Goal: Communication & Community: Answer question/provide support

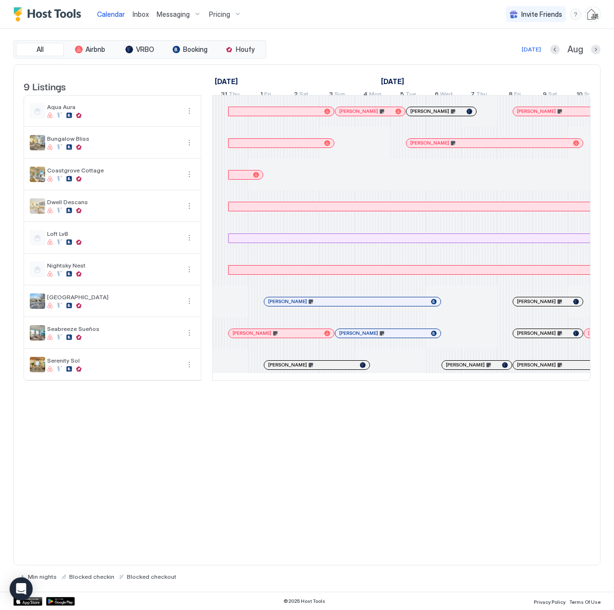
scroll to position [0, 534]
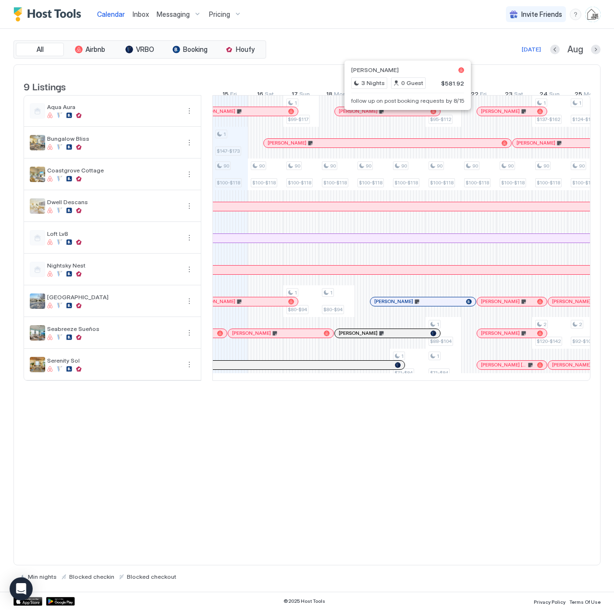
click at [404, 115] on div at bounding box center [404, 112] width 8 height 8
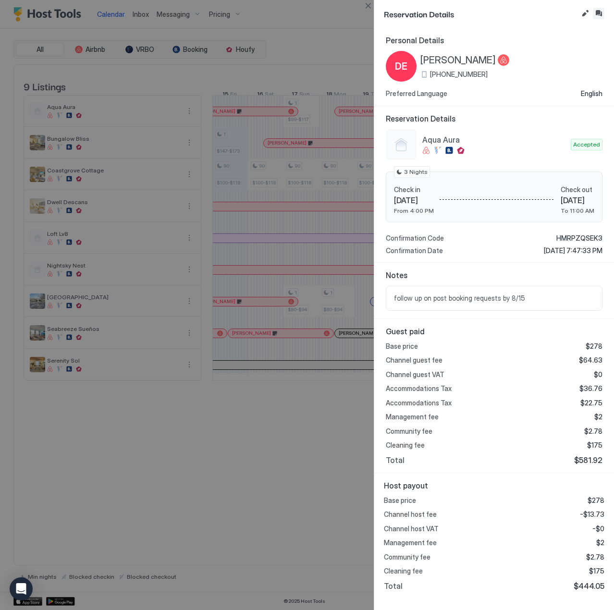
click at [598, 9] on button "Inbox" at bounding box center [599, 14] width 12 height 12
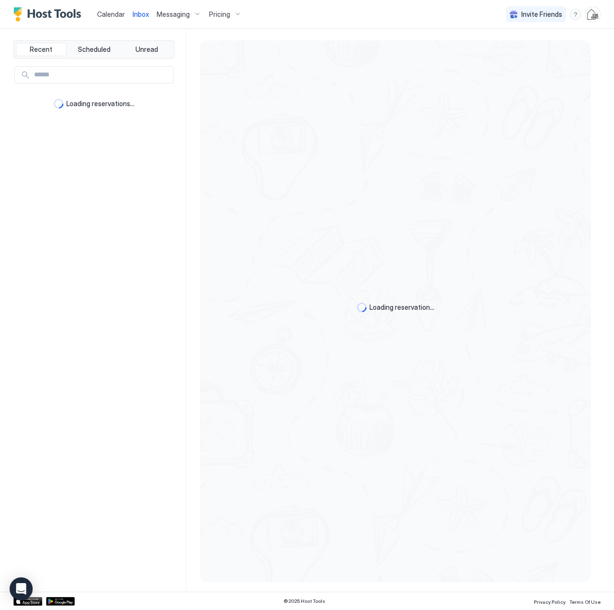
type textarea "*"
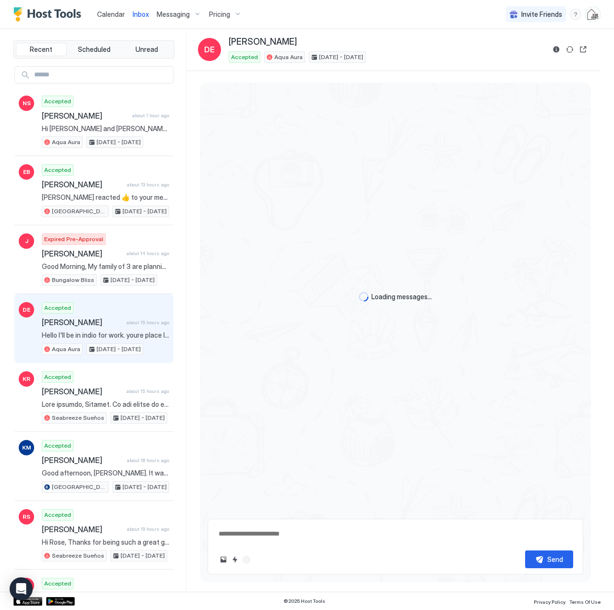
scroll to position [249, 0]
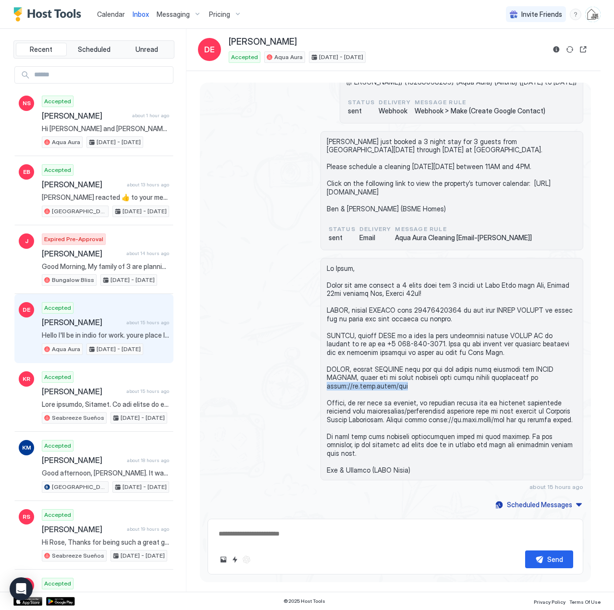
drag, startPoint x: 406, startPoint y: 397, endPoint x: 325, endPoint y: 398, distance: 80.7
click at [327, 398] on span at bounding box center [452, 369] width 250 height 210
copy span "[URL][DOMAIN_NAME]"
click at [557, 50] on button "Reservation information" at bounding box center [557, 50] width 12 height 12
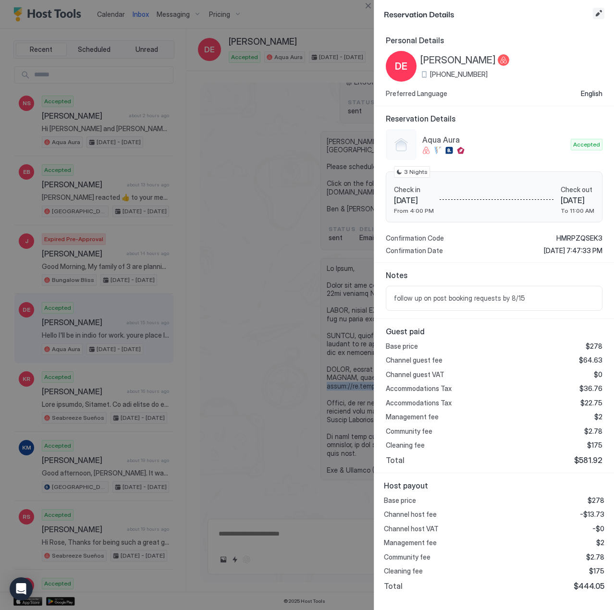
click at [598, 12] on button "Edit reservation" at bounding box center [599, 14] width 12 height 12
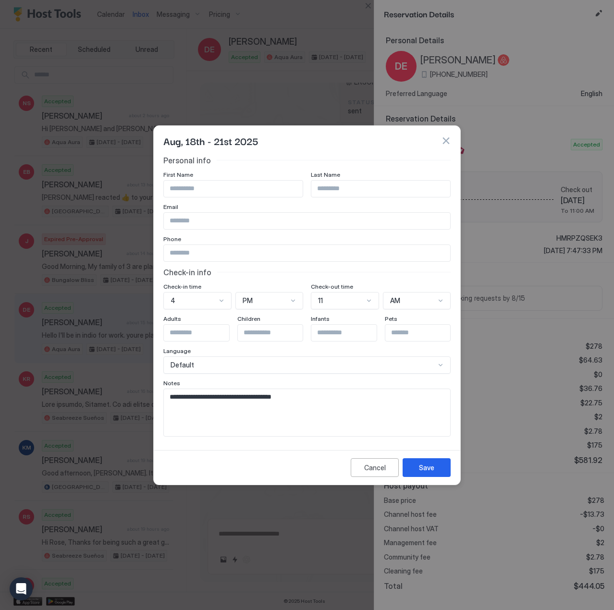
click at [449, 137] on button "button" at bounding box center [446, 141] width 10 height 10
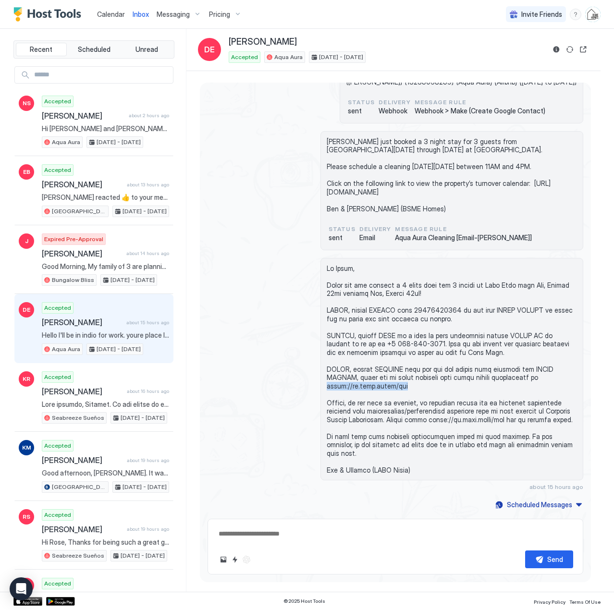
click at [111, 14] on span "Calendar" at bounding box center [111, 14] width 28 height 8
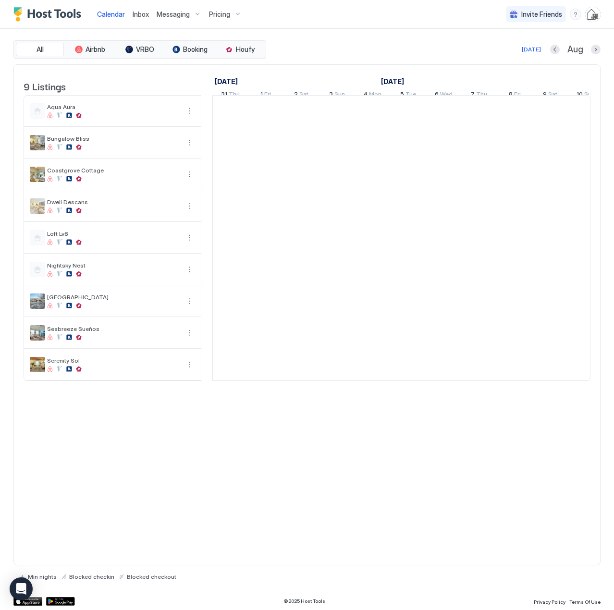
scroll to position [0, 534]
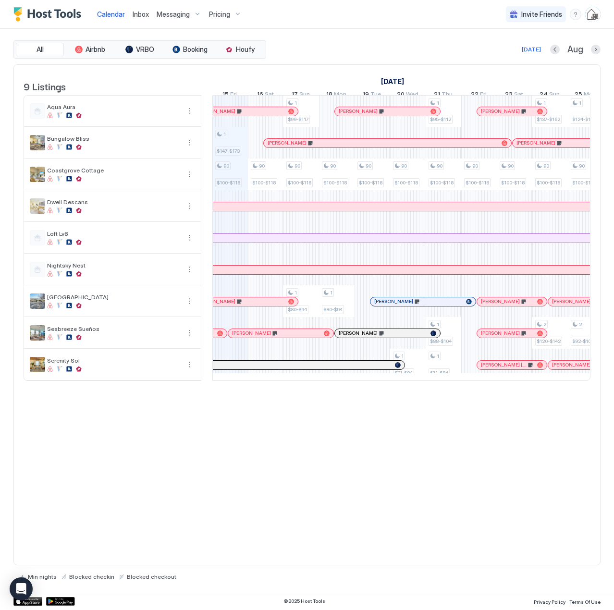
click at [382, 115] on div at bounding box center [382, 112] width 8 height 8
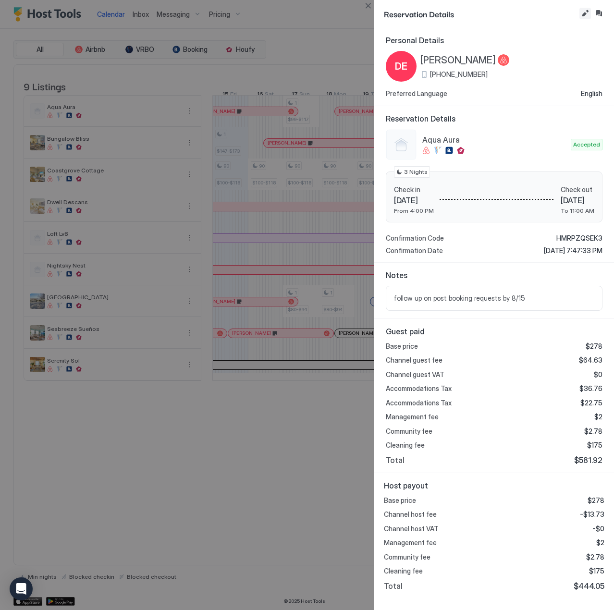
click at [587, 13] on button "Edit reservation" at bounding box center [586, 14] width 12 height 12
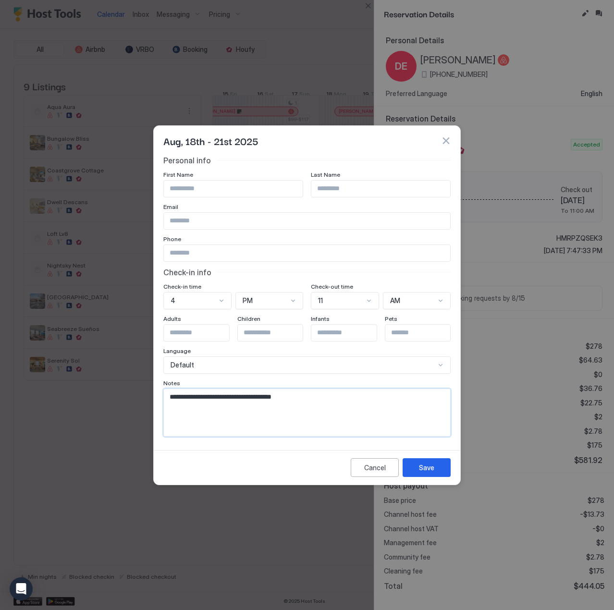
drag, startPoint x: 330, startPoint y: 405, endPoint x: 189, endPoint y: 403, distance: 140.8
click at [189, 403] on textarea "**********" at bounding box center [307, 412] width 286 height 47
type textarea "**********"
click at [434, 461] on button "Save" at bounding box center [427, 467] width 48 height 19
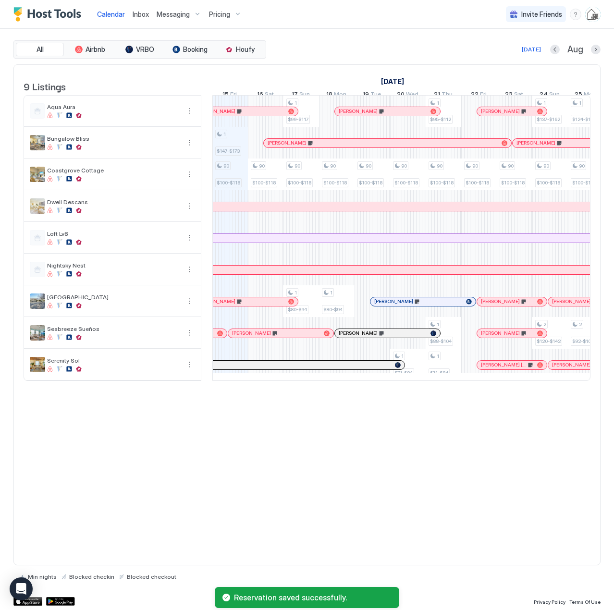
click at [360, 115] on div at bounding box center [360, 112] width 8 height 8
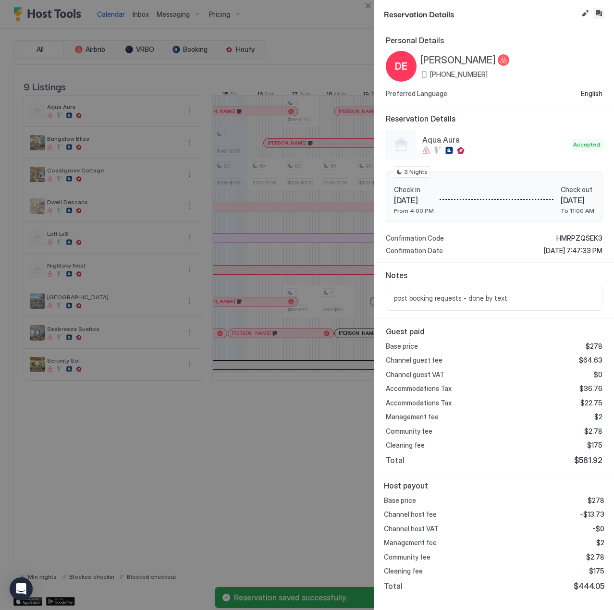
click at [600, 13] on button "Inbox" at bounding box center [599, 14] width 12 height 12
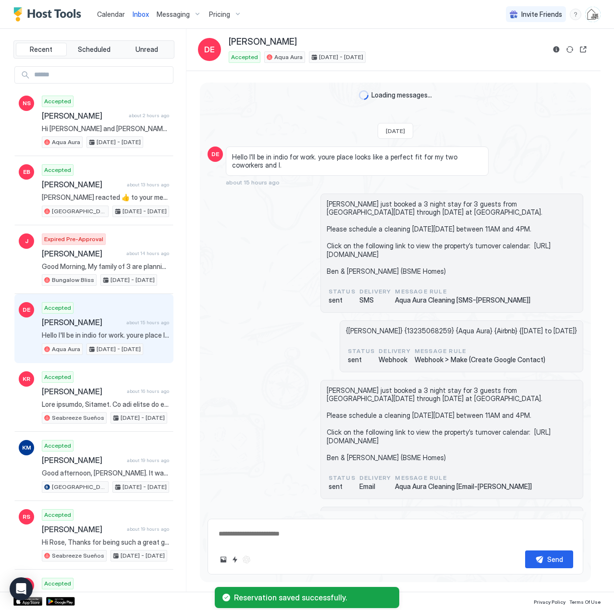
scroll to position [249, 0]
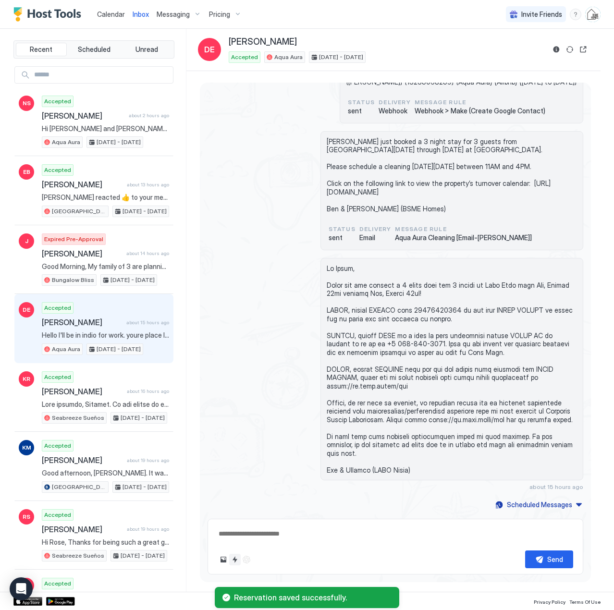
click at [235, 563] on button "Quick reply" at bounding box center [235, 560] width 12 height 12
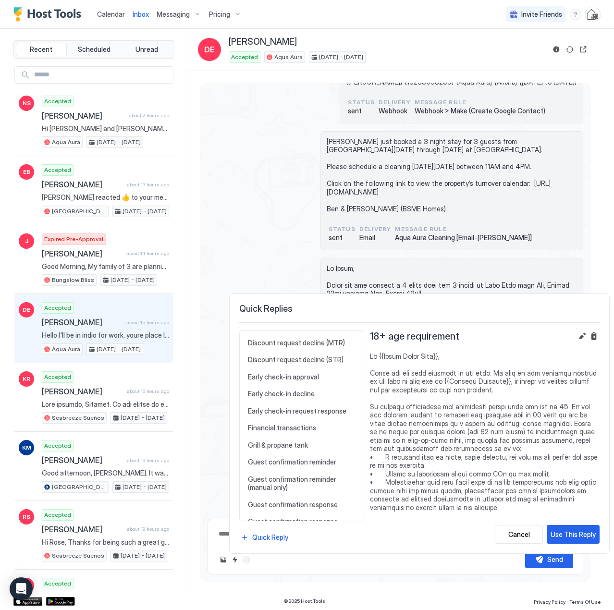
scroll to position [481, 0]
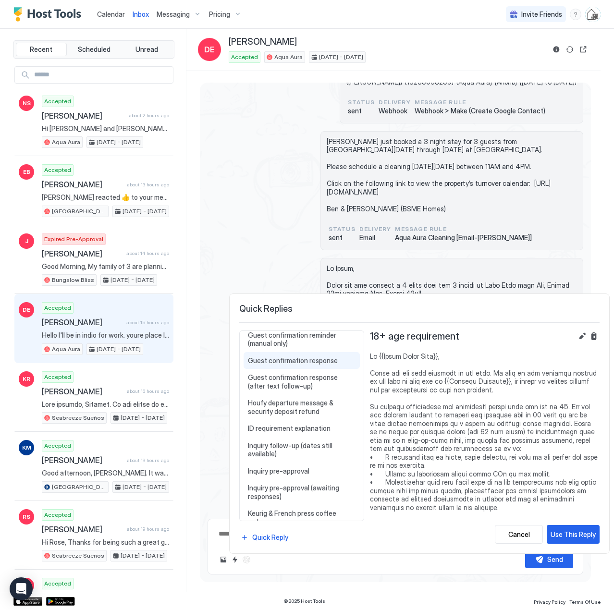
click at [296, 364] on span "Guest confirmation response" at bounding box center [302, 361] width 108 height 9
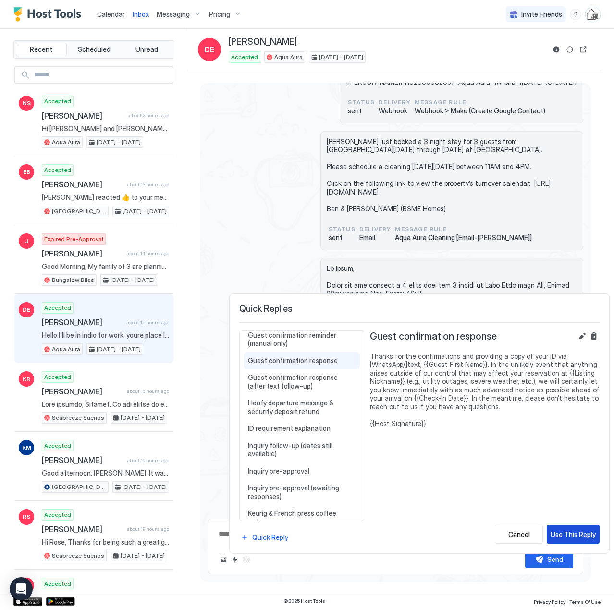
click at [574, 532] on div "Use This Reply" at bounding box center [573, 535] width 45 height 10
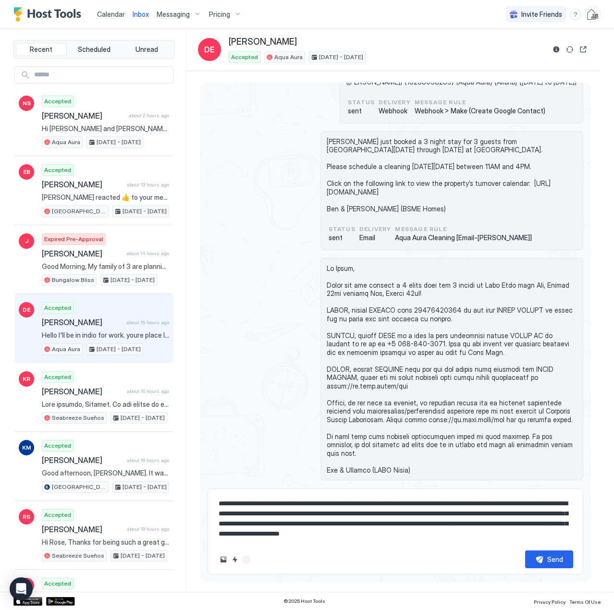
click at [311, 504] on textarea "**********" at bounding box center [396, 519] width 356 height 48
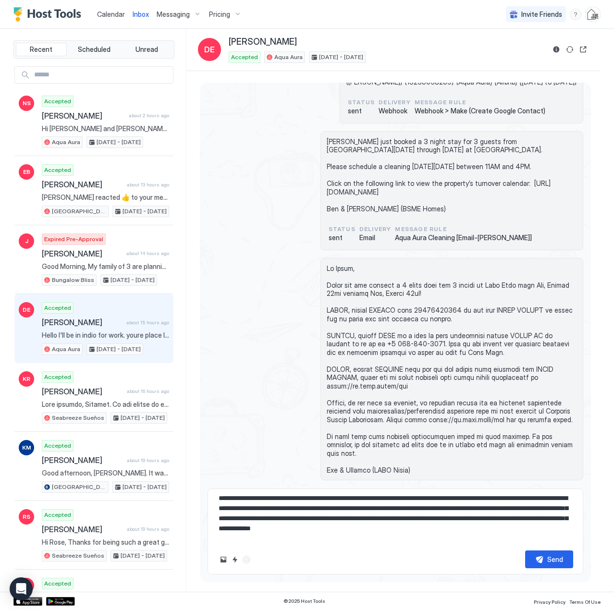
scroll to position [15, 0]
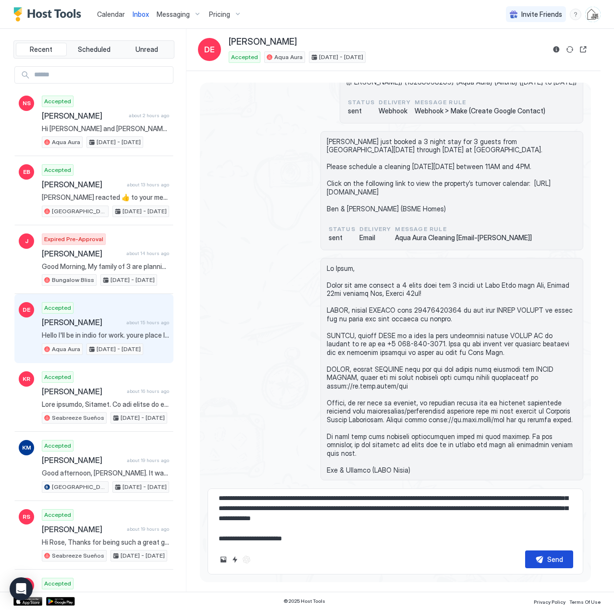
type textarea "**********"
click at [541, 559] on button "Send" at bounding box center [549, 560] width 48 height 18
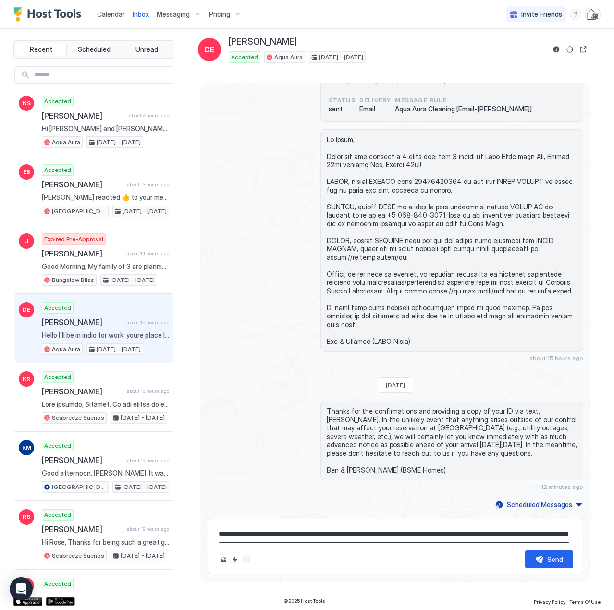
click at [120, 13] on span "Calendar" at bounding box center [111, 14] width 28 height 8
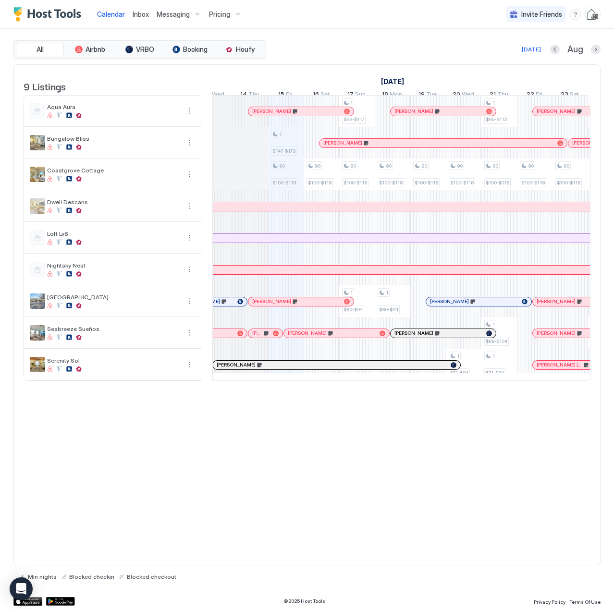
scroll to position [0, 481]
